Goal: Find specific page/section: Find specific page/section

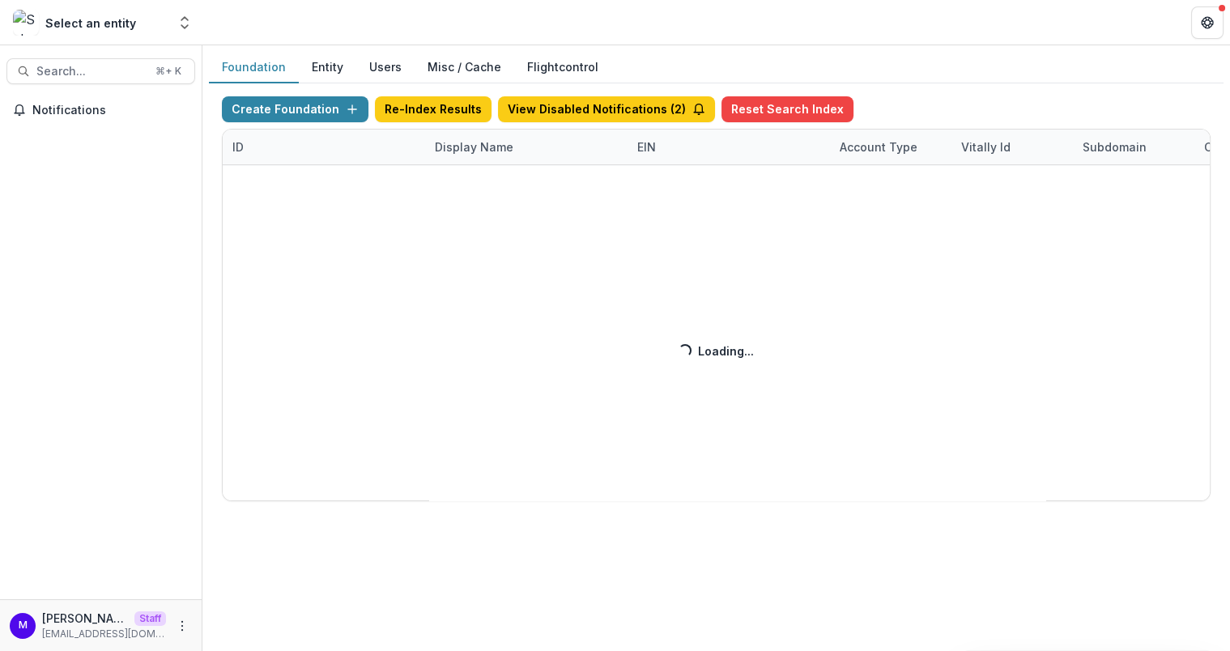
click at [453, 151] on div "Create Foundation Re-Index Results View Disabled Notifications ( 2 ) Reset Sear…" at bounding box center [716, 298] width 989 height 405
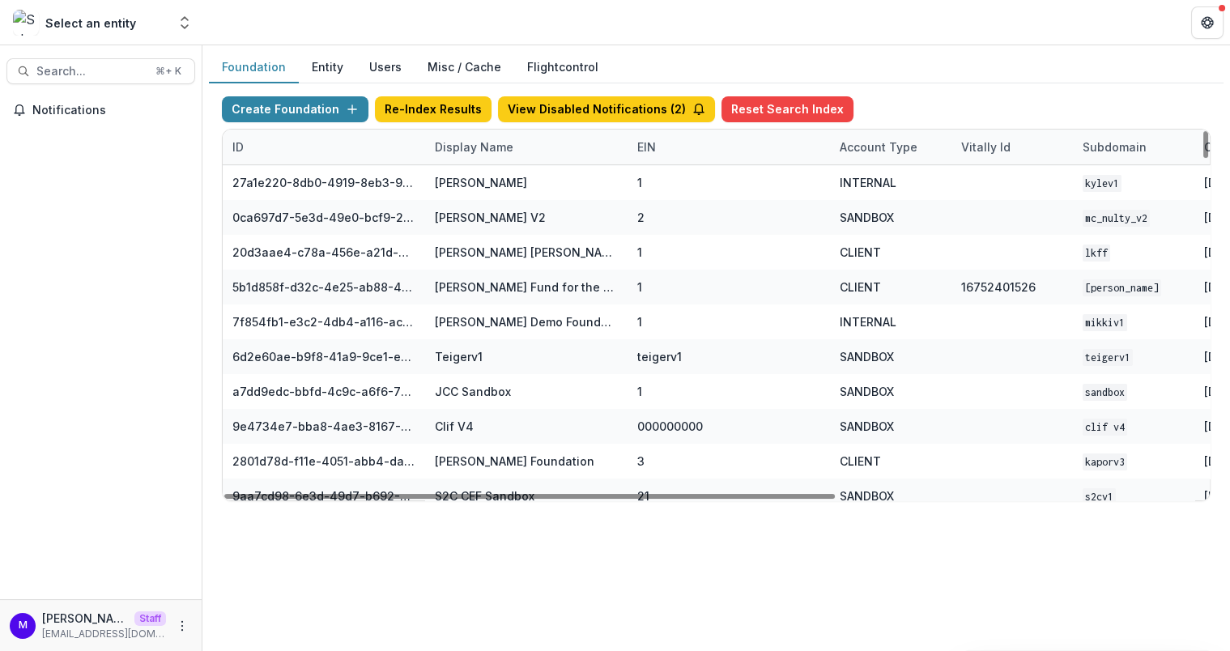
click at [463, 147] on div "Display Name" at bounding box center [474, 146] width 98 height 17
click at [463, 184] on input at bounding box center [524, 182] width 194 height 26
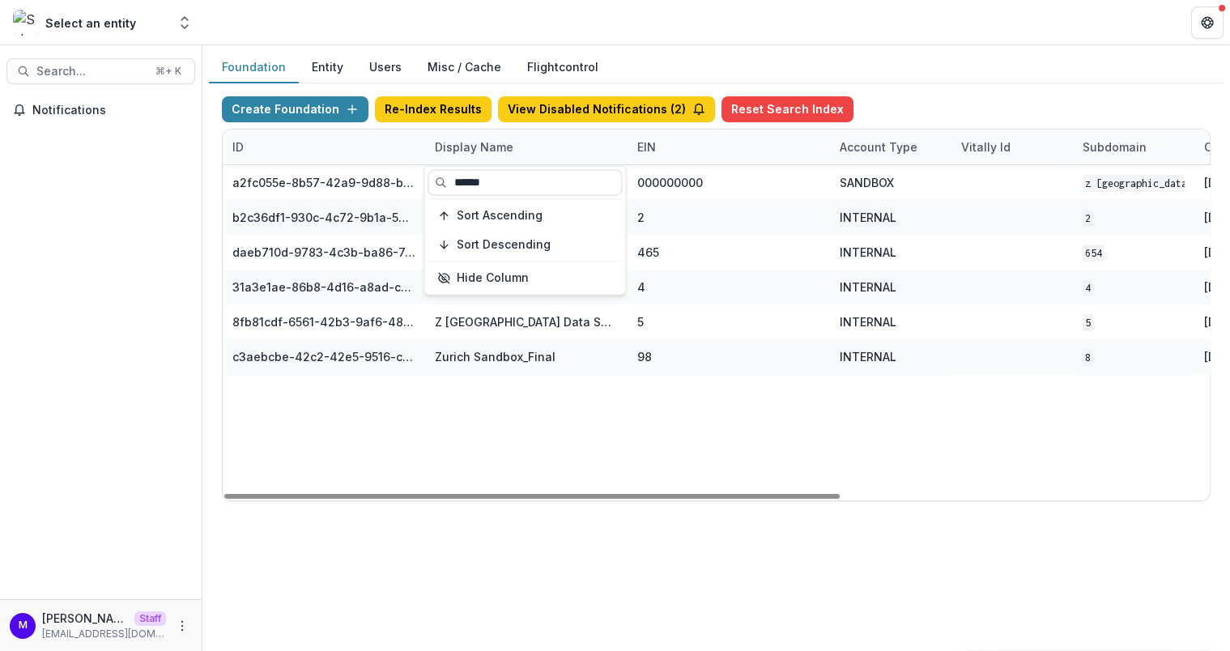
type input "******"
click at [642, 24] on header at bounding box center [715, 22] width 1027 height 45
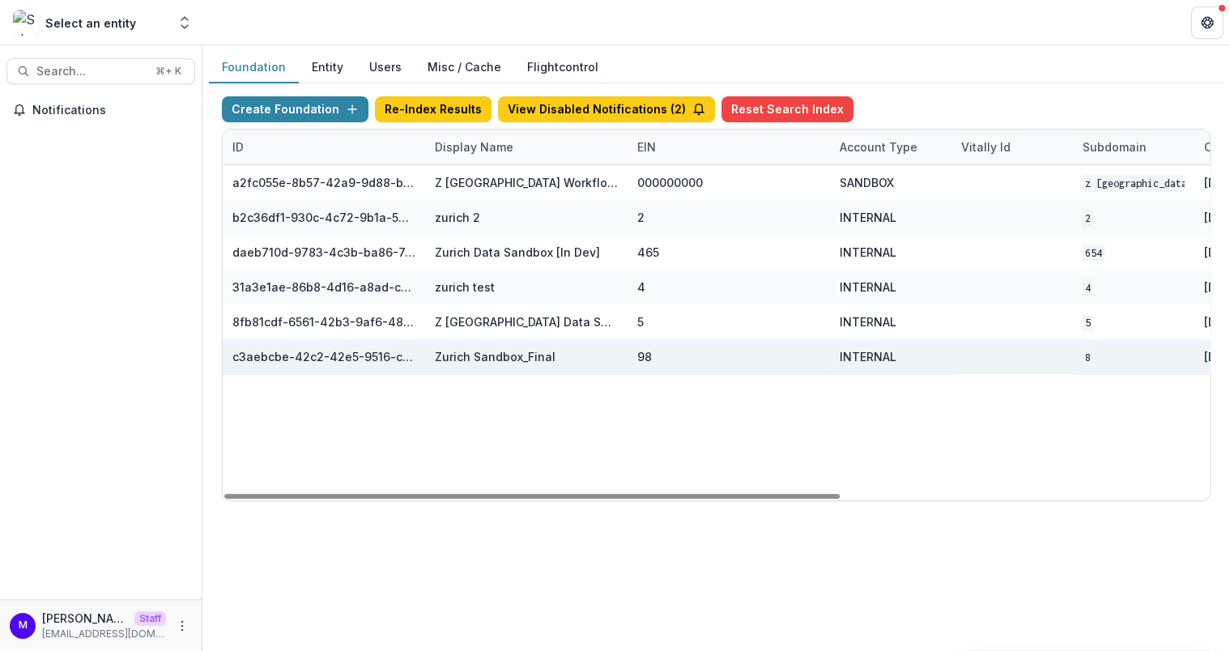
scroll to position [0, 309]
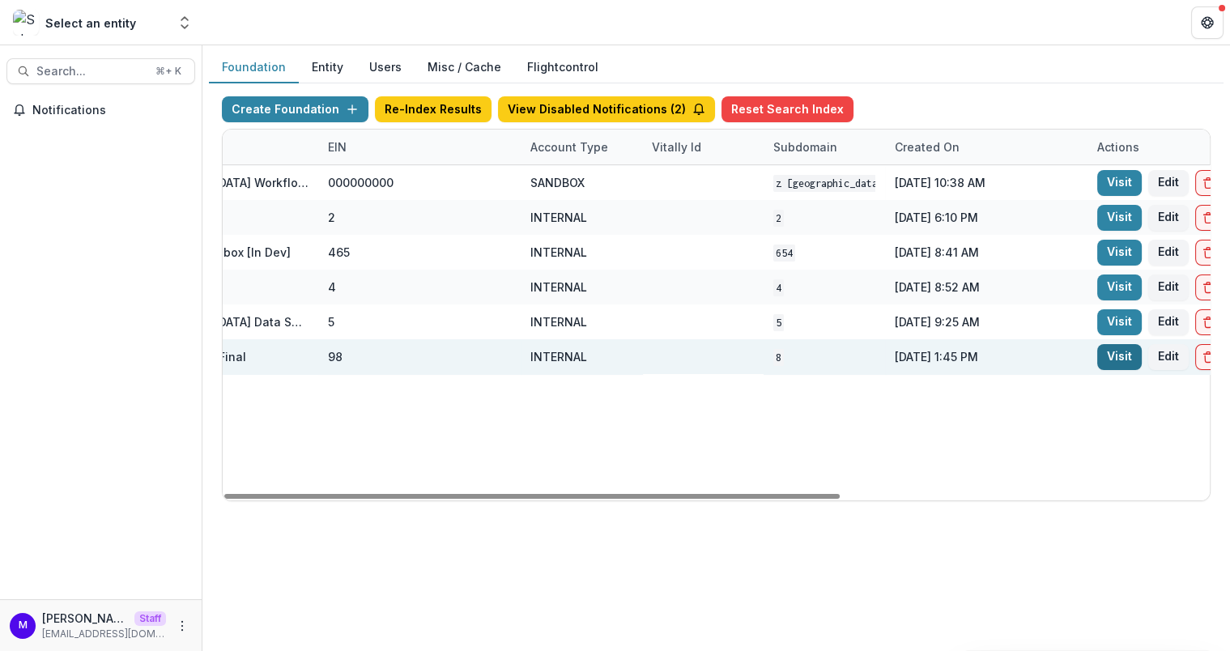
click at [1114, 349] on link "Visit" at bounding box center [1119, 357] width 45 height 26
